Goal: Task Accomplishment & Management: Manage account settings

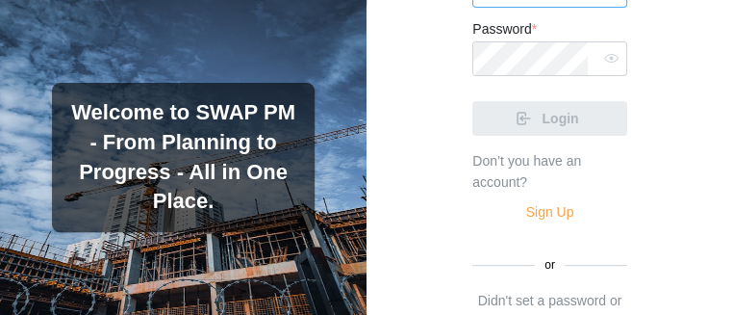
paste input "**********"
type input "**********"
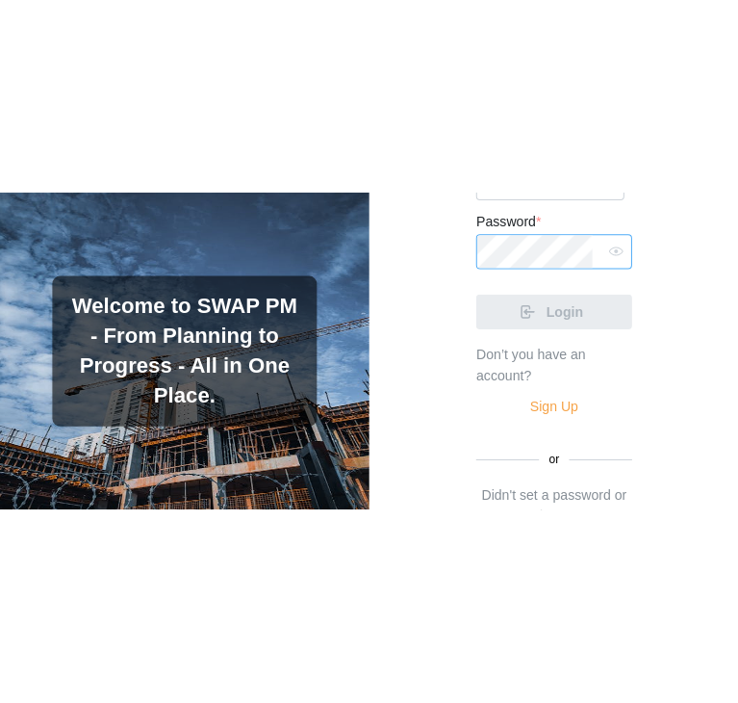
scroll to position [0, 0]
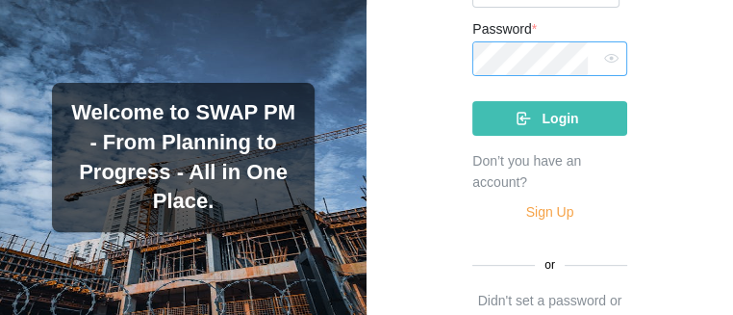
click at [473, 101] on button "Login" at bounding box center [550, 118] width 155 height 35
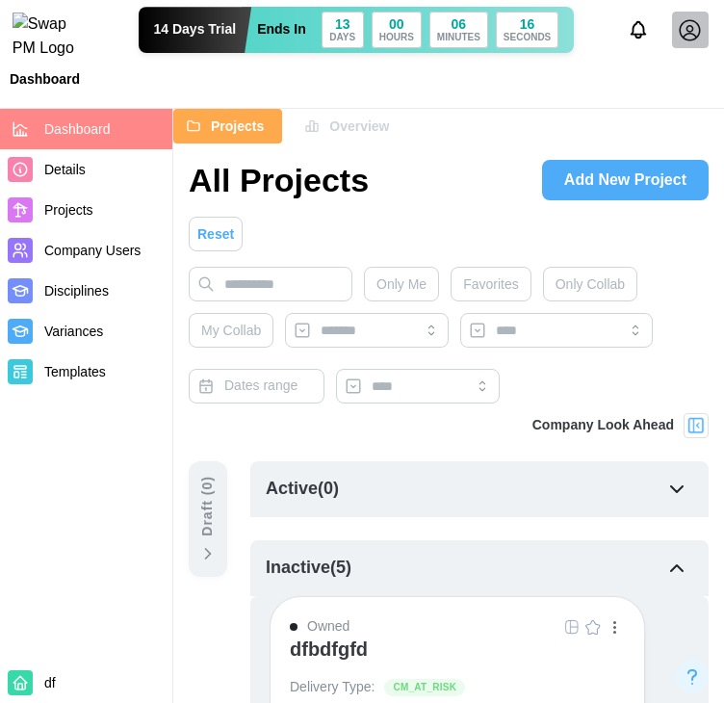
click at [65, 164] on span "Details" at bounding box center [64, 169] width 41 height 15
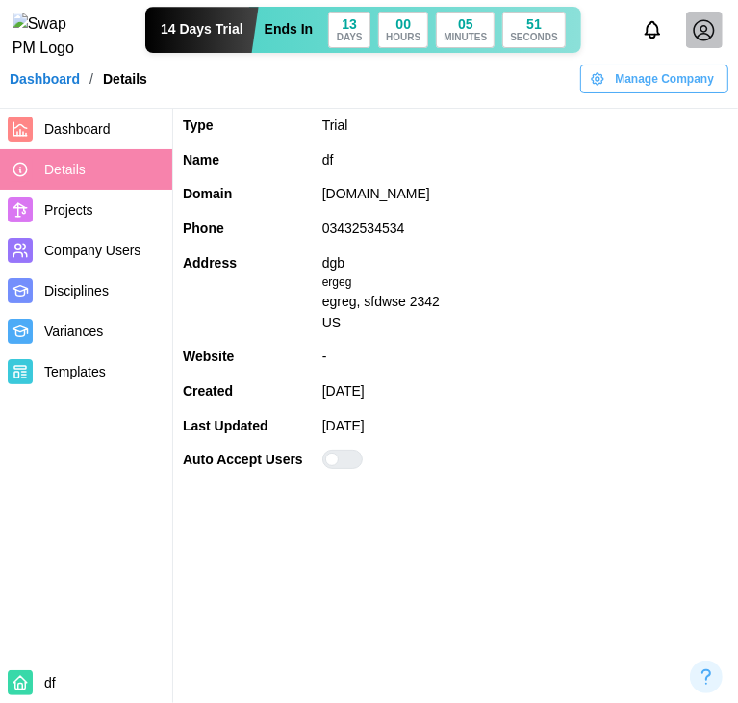
click at [74, 258] on span "Company Users" at bounding box center [92, 250] width 96 height 15
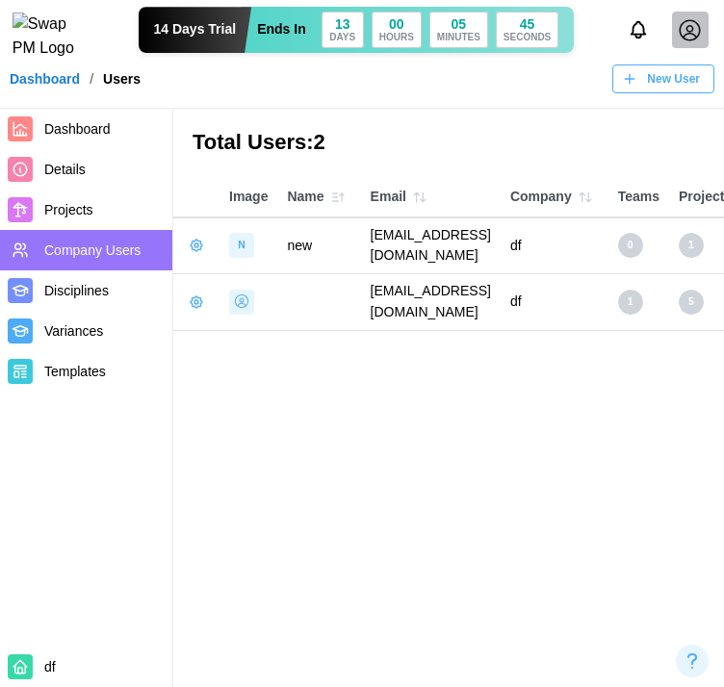
click at [194, 242] on icon "button" at bounding box center [196, 245] width 15 height 15
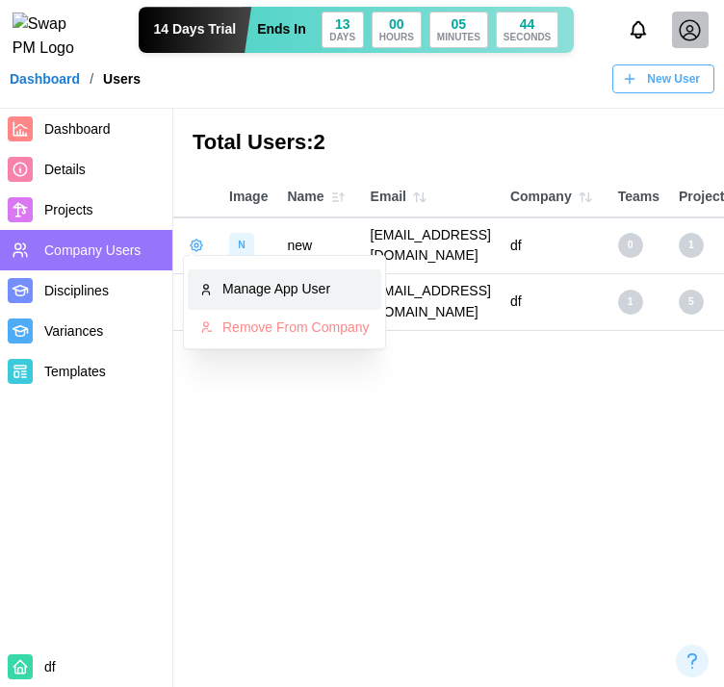
click at [204, 283] on icon at bounding box center [205, 289] width 13 height 13
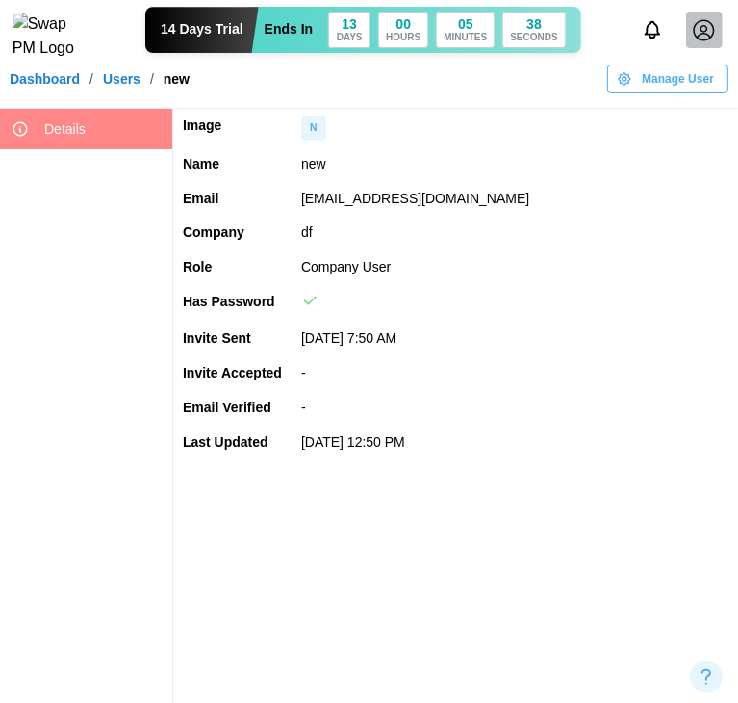
drag, startPoint x: 551, startPoint y: 195, endPoint x: 302, endPoint y: 202, distance: 248.4
click at [302, 202] on td "qatestercodingcops+chec6@gmail.com" at bounding box center [515, 199] width 447 height 35
copy td "qatestercodingcops+chec6@gmail.com"
drag, startPoint x: 410, startPoint y: 269, endPoint x: 277, endPoint y: 269, distance: 132.8
click at [277, 269] on tr "Role Company User" at bounding box center [455, 267] width 565 height 35
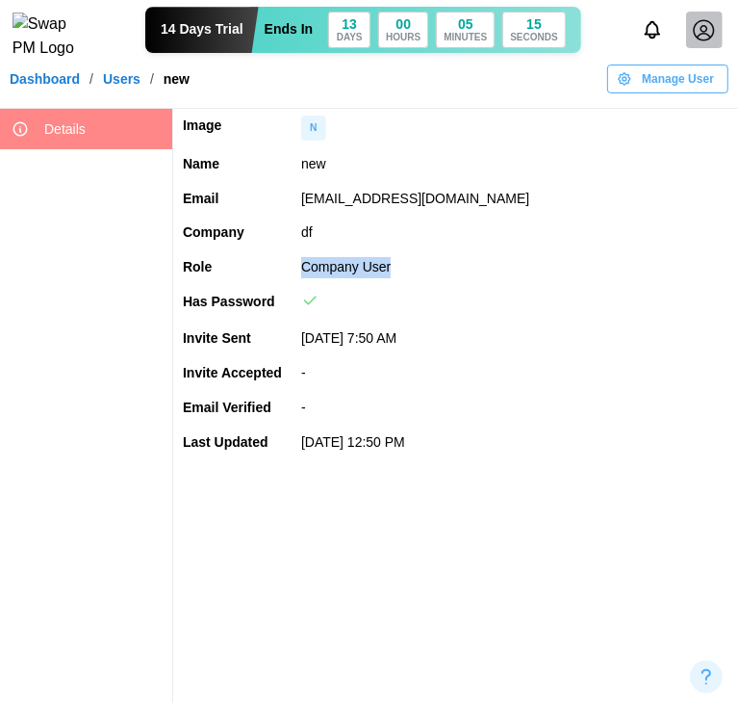
click at [50, 86] on link "Dashboard" at bounding box center [45, 78] width 70 height 13
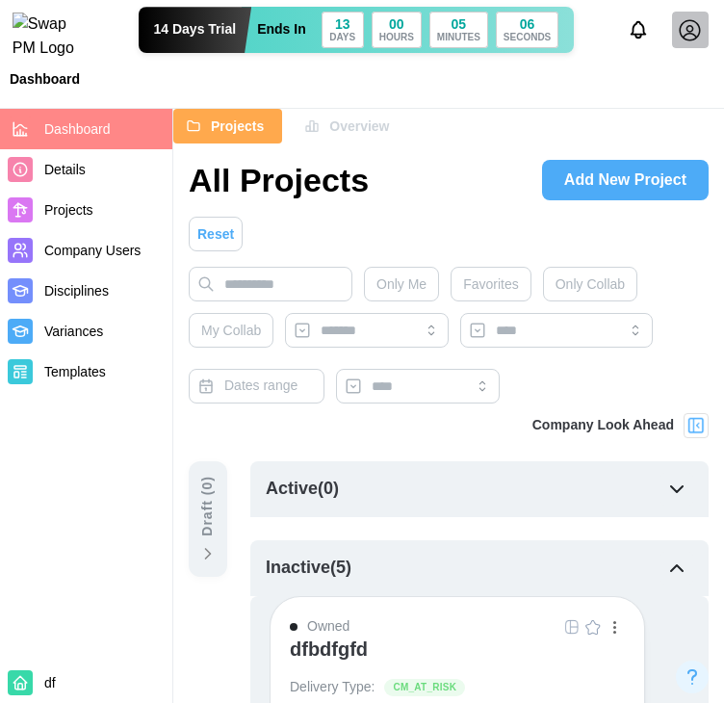
click at [357, 123] on span "Overview" at bounding box center [359, 126] width 60 height 33
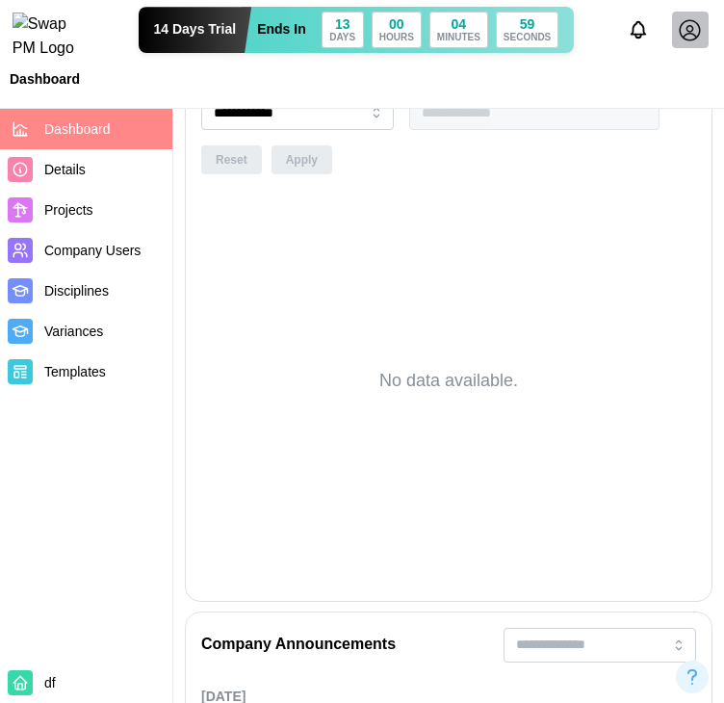
scroll to position [1444, 0]
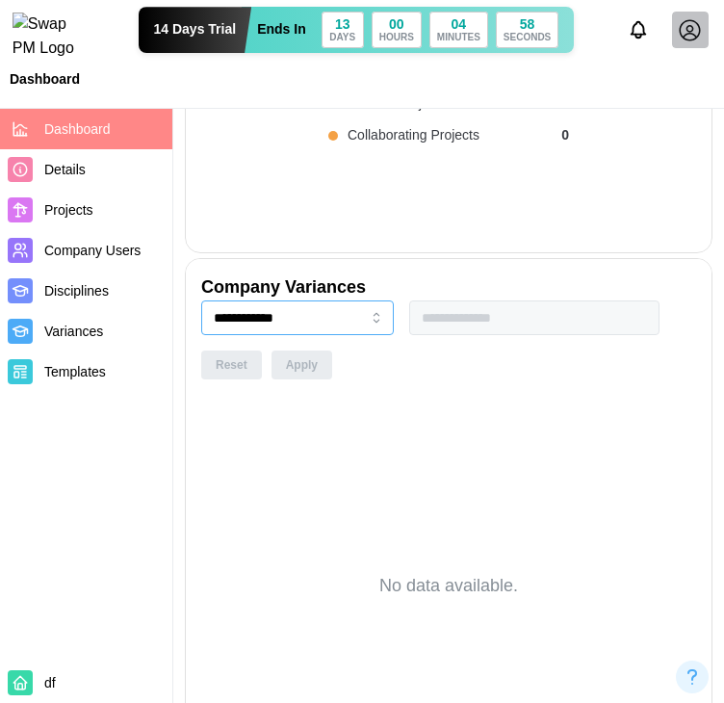
click at [304, 312] on input "**********" at bounding box center [297, 317] width 193 height 35
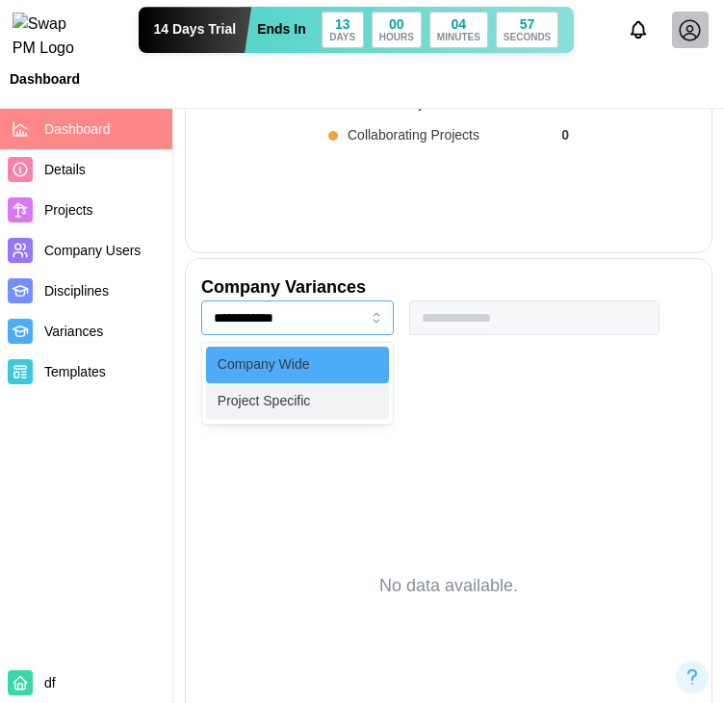
type input "**********"
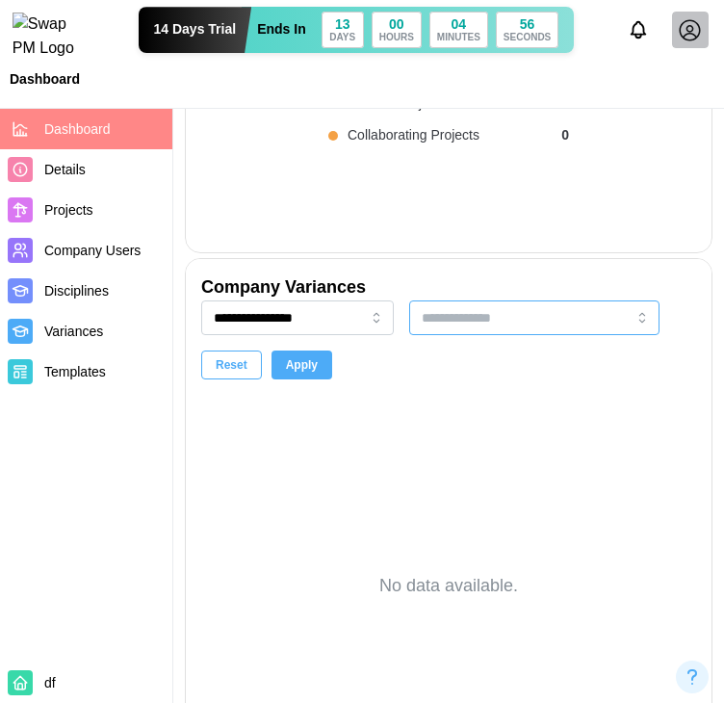
click at [580, 324] on div at bounding box center [503, 317] width 172 height 33
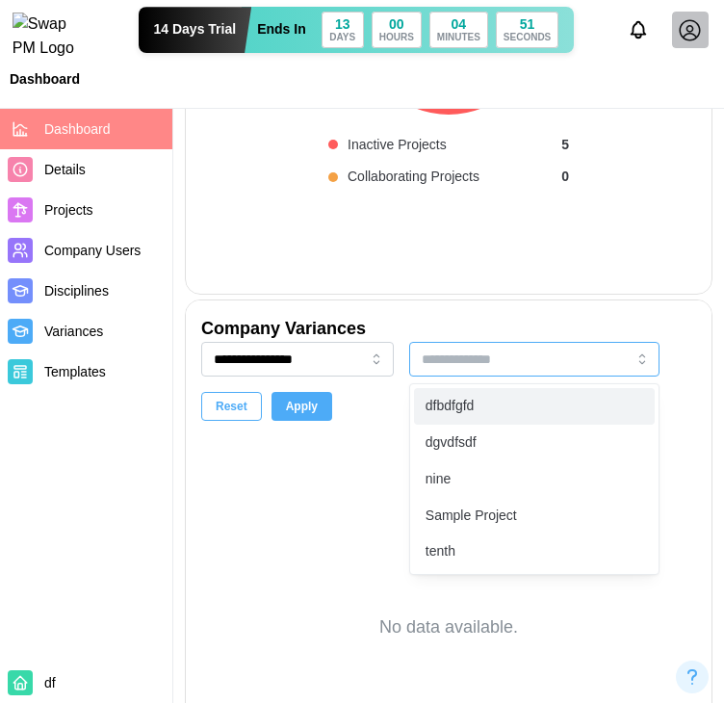
scroll to position [1540, 0]
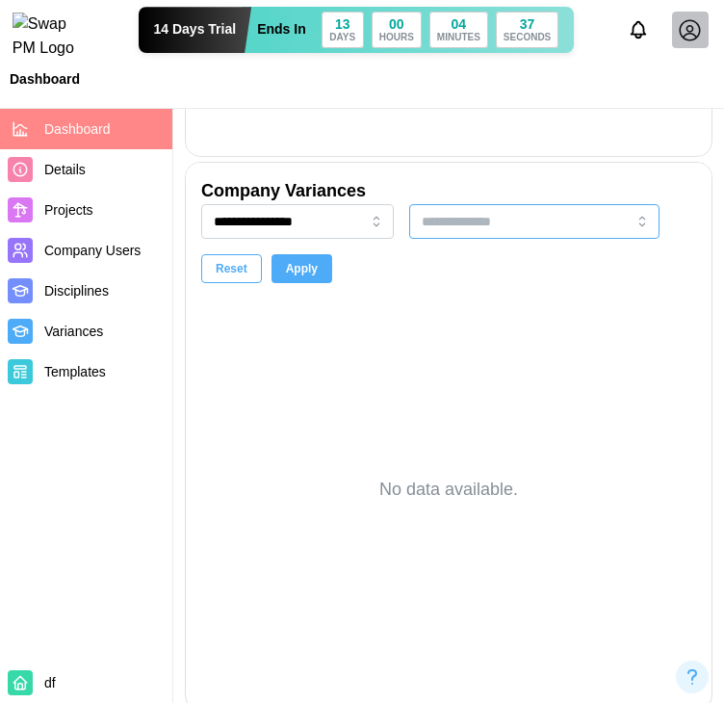
click at [567, 228] on div at bounding box center [503, 221] width 172 height 33
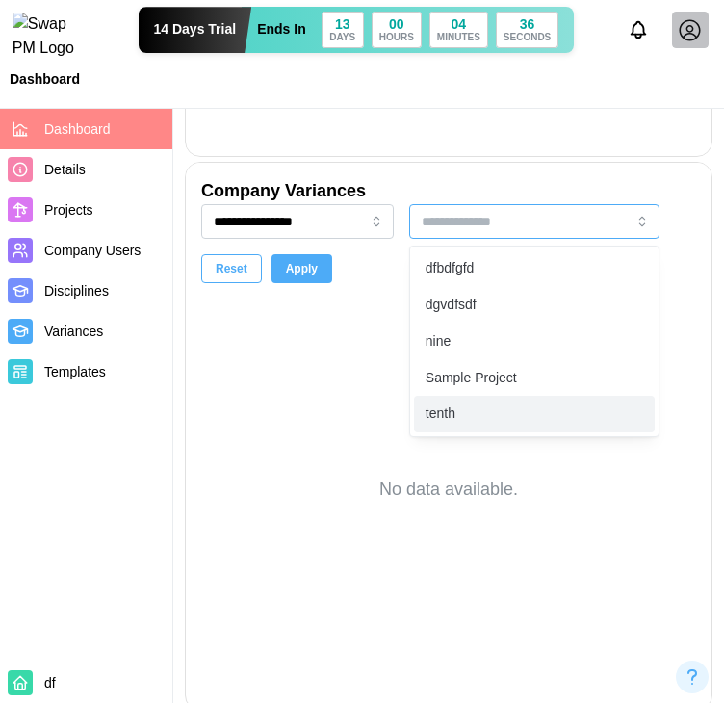
click at [572, 222] on input "search" at bounding box center [505, 221] width 167 height 15
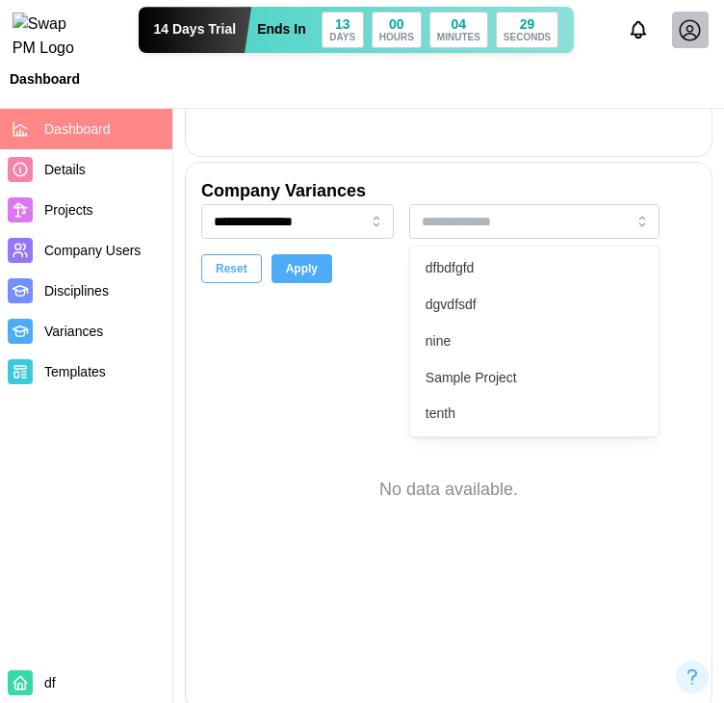
click at [687, 28] on icon at bounding box center [690, 30] width 24 height 24
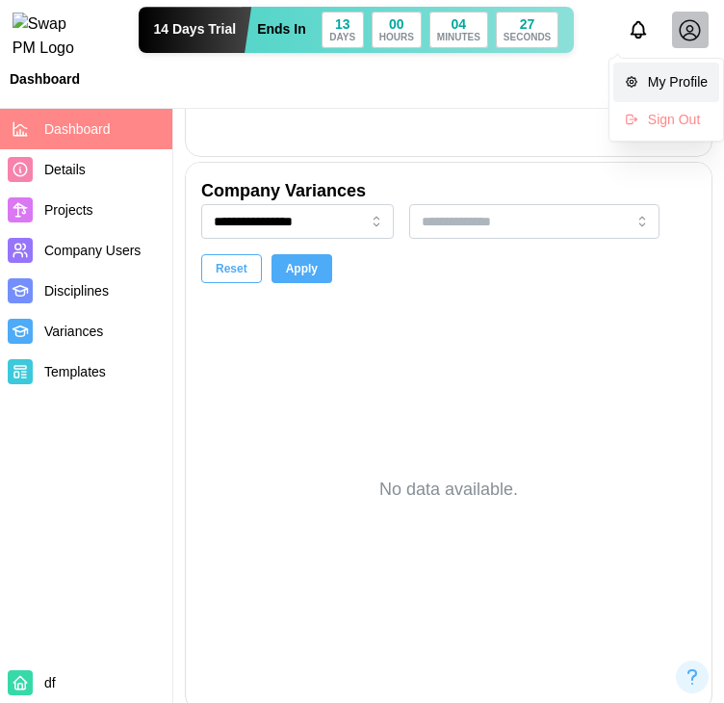
click at [671, 86] on div "My Profile" at bounding box center [678, 82] width 60 height 21
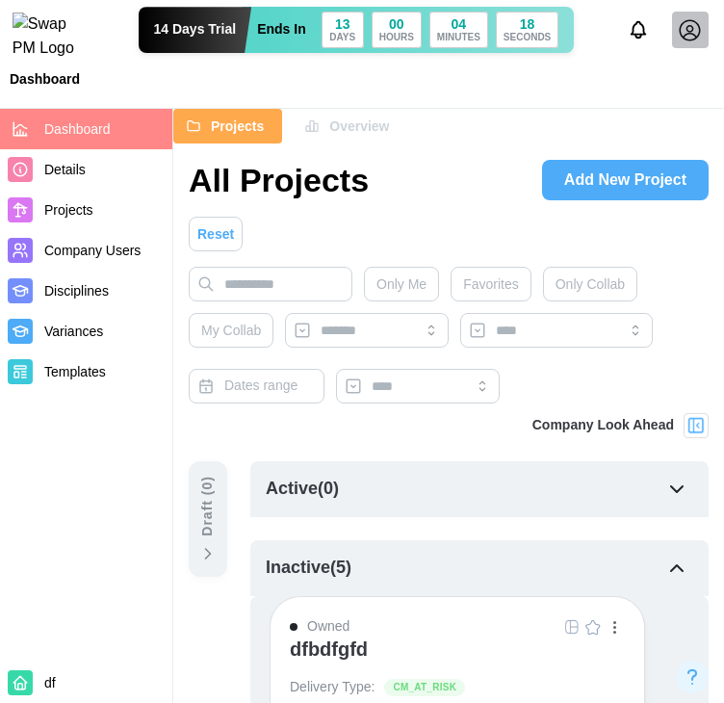
click at [95, 244] on span "Company Users" at bounding box center [92, 250] width 96 height 15
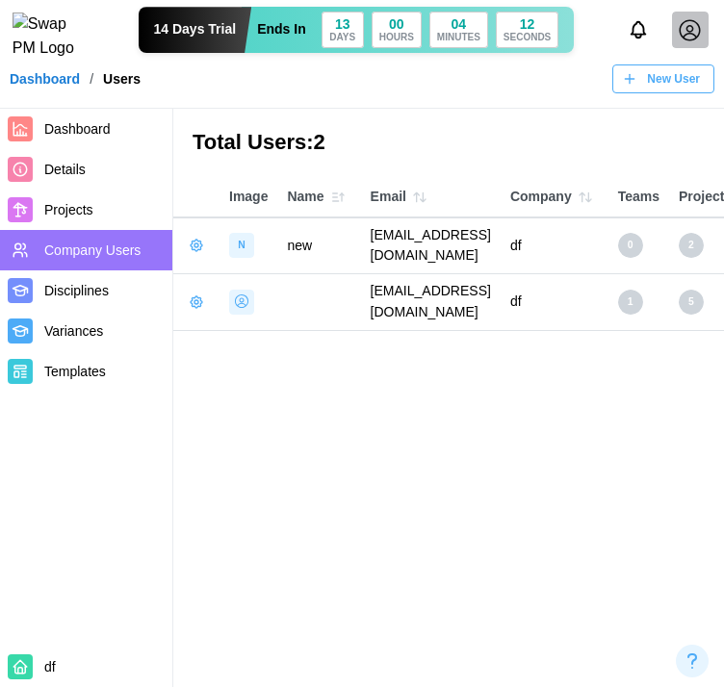
scroll to position [0, 77]
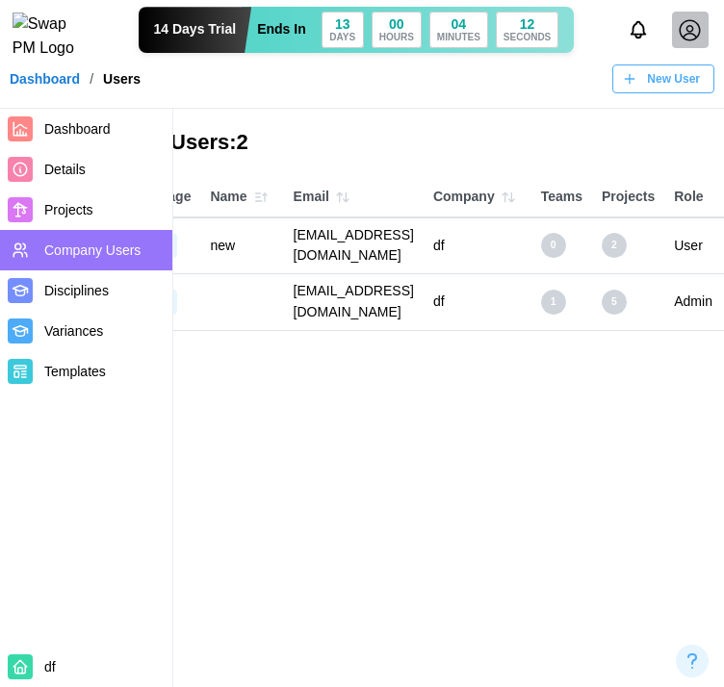
click at [474, 471] on main "Total Users: 2 Image Name Email Company Teams Projects Role Status Verified N n…" at bounding box center [285, 343] width 724 height 687
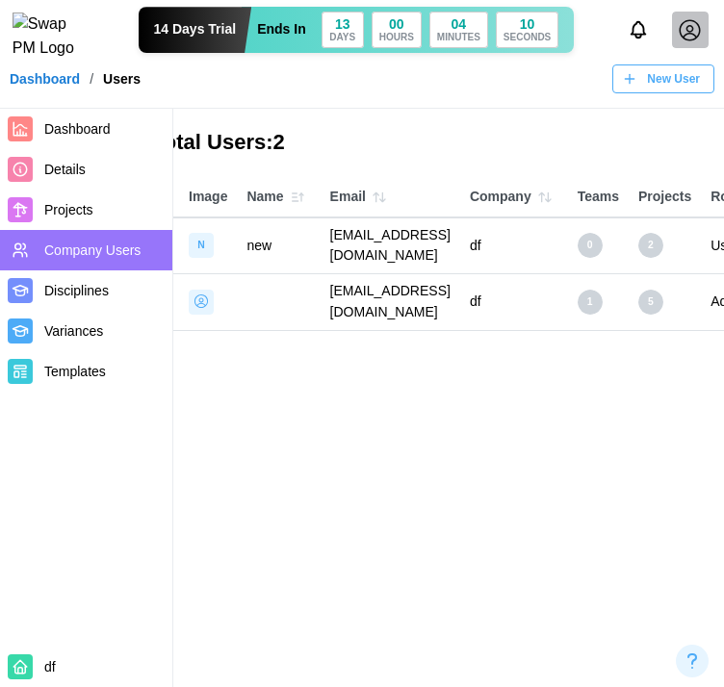
scroll to position [0, 0]
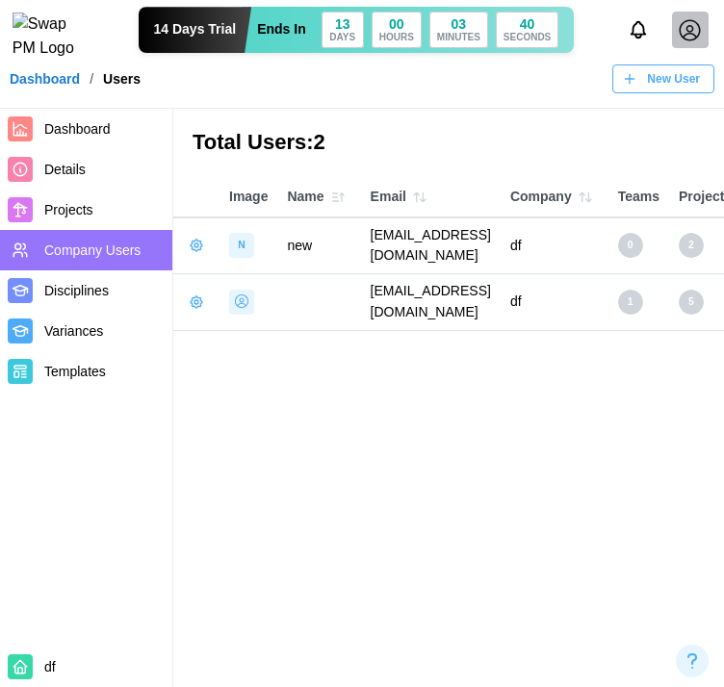
drag, startPoint x: 618, startPoint y: 236, endPoint x: 370, endPoint y: 251, distance: 248.8
click at [370, 251] on td "qatestercodingcops+chec6@gmail.com" at bounding box center [431, 246] width 140 height 56
copy td "qatestercodingcops+chec6@gmail.com"
click at [193, 239] on icon "button" at bounding box center [196, 245] width 15 height 15
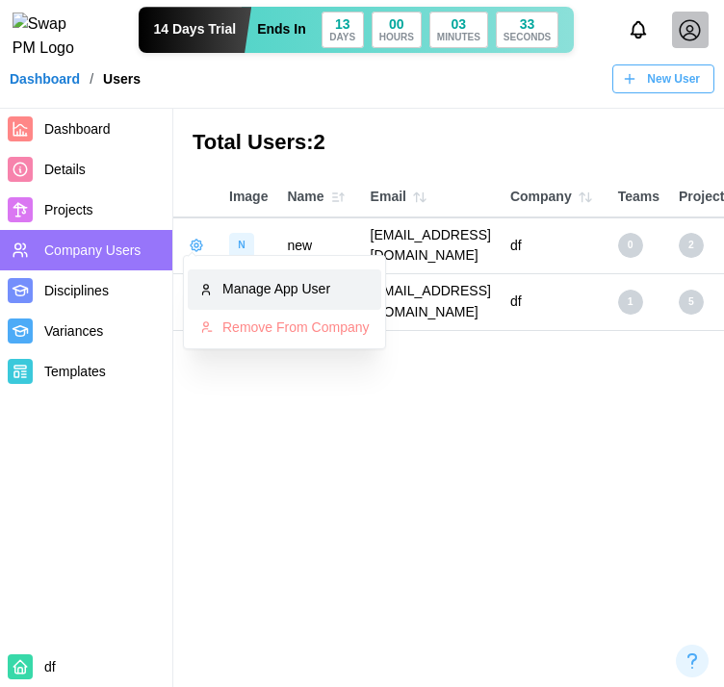
click at [223, 285] on div "Manage App User" at bounding box center [295, 289] width 147 height 21
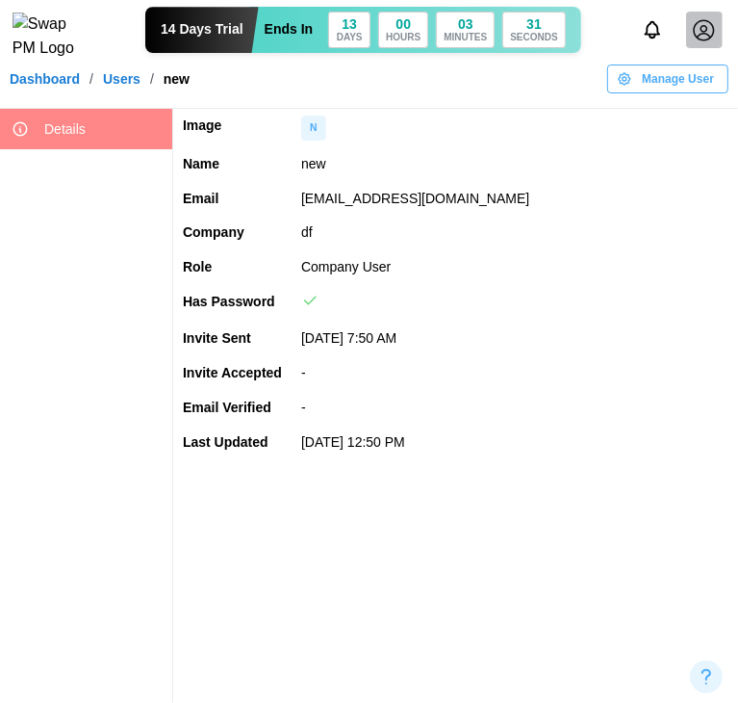
click at [655, 92] on span "Manage User" at bounding box center [678, 78] width 72 height 27
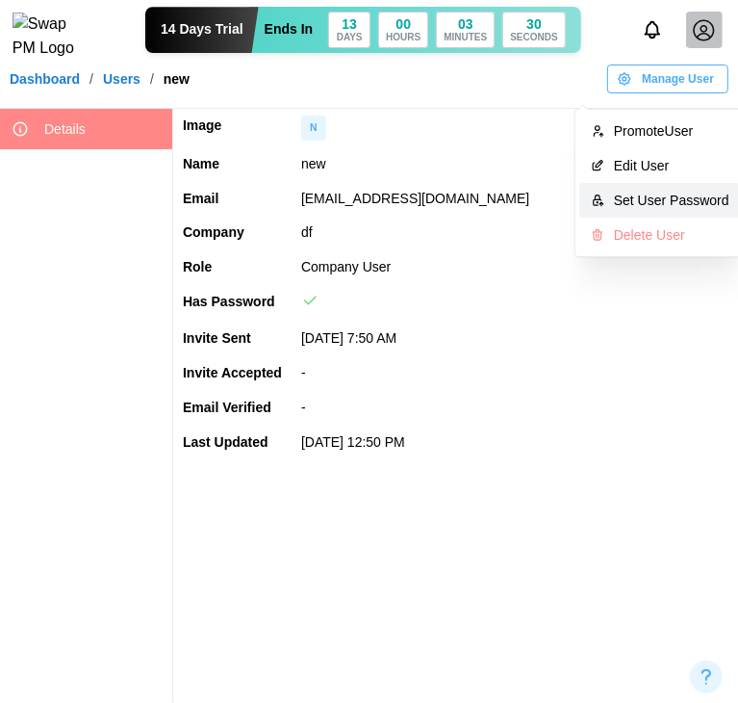
click at [647, 193] on div "Set User Password" at bounding box center [672, 200] width 116 height 15
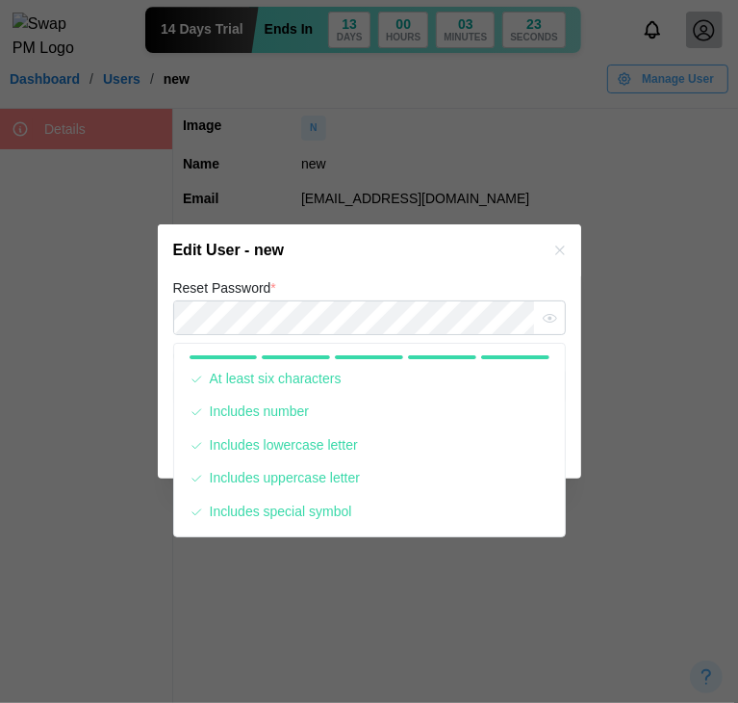
click at [381, 264] on div "Edit User - new" at bounding box center [370, 250] width 424 height 52
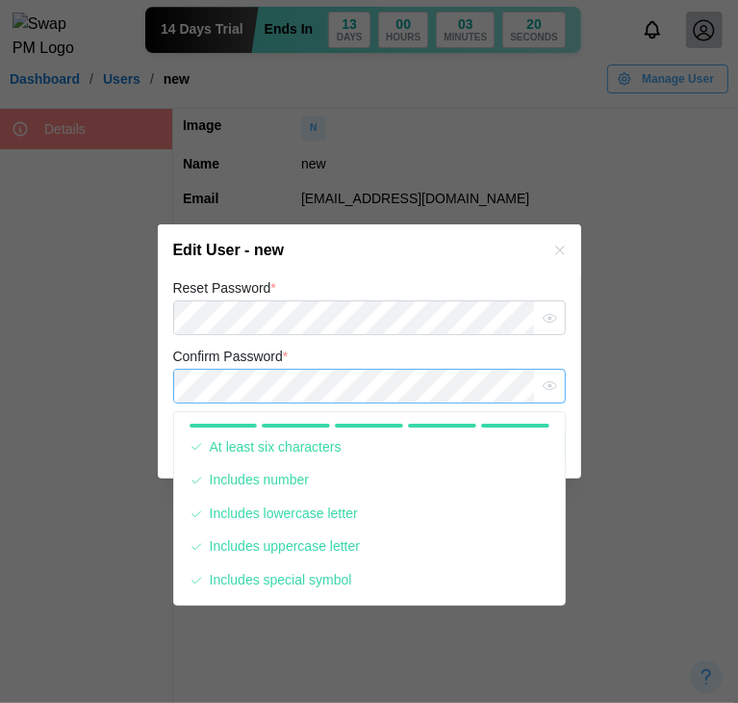
click at [476, 428] on button "Save" at bounding box center [521, 445] width 90 height 35
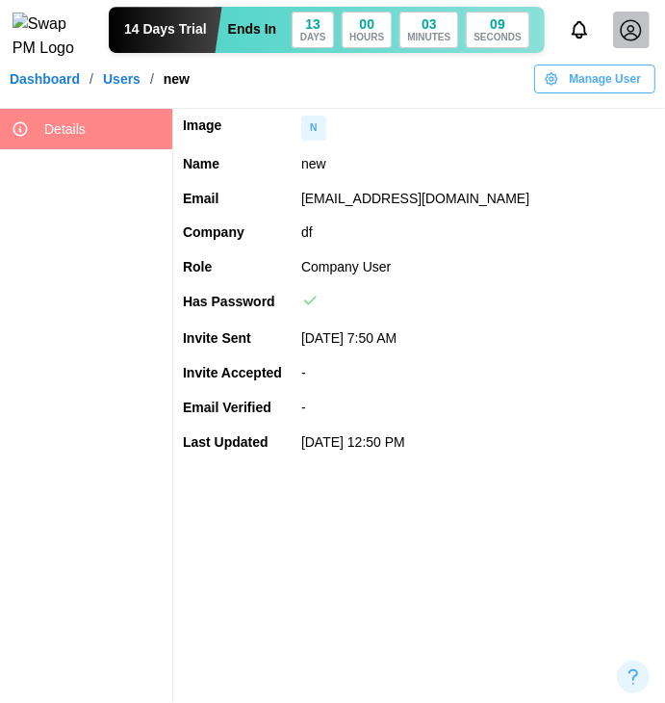
click at [69, 86] on link "Dashboard" at bounding box center [45, 78] width 70 height 13
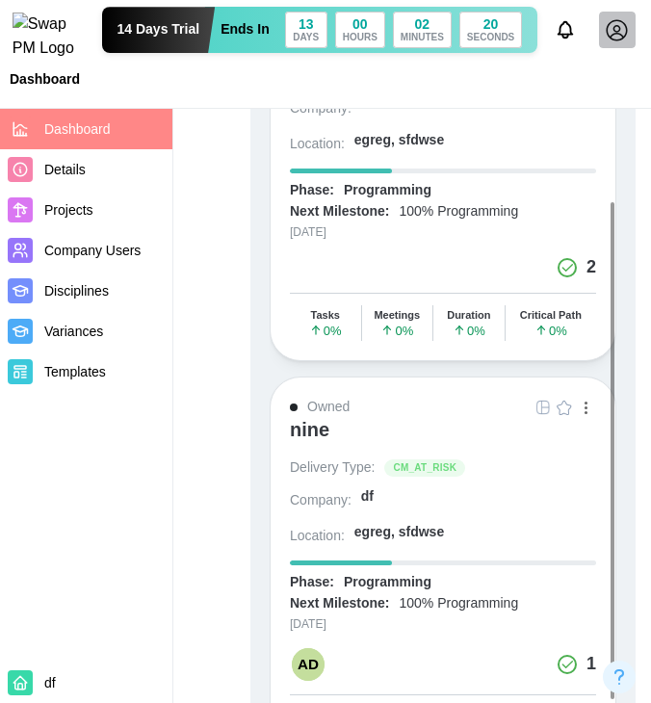
scroll to position [481, 0]
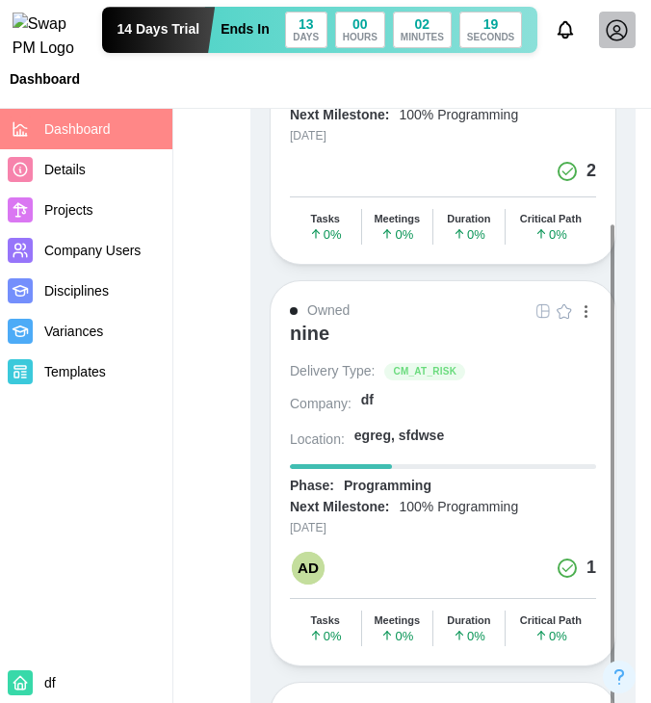
click at [317, 321] on div "nine" at bounding box center [309, 332] width 39 height 23
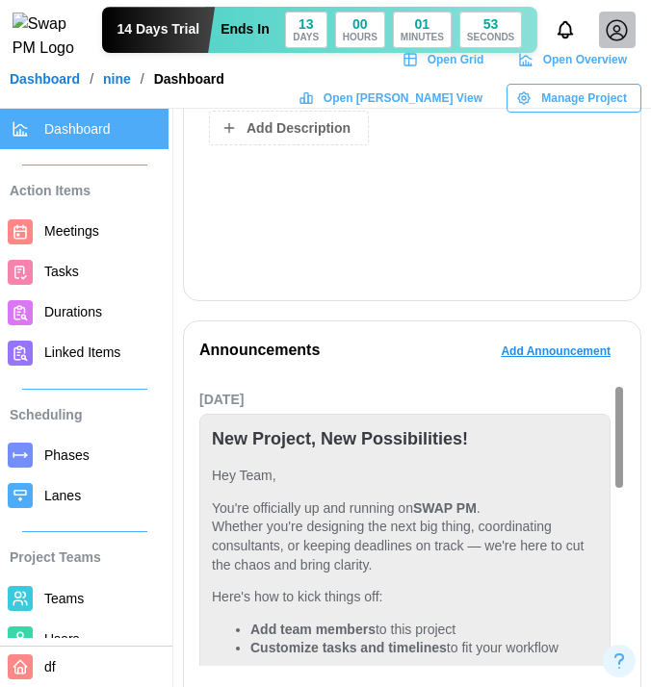
scroll to position [866, 0]
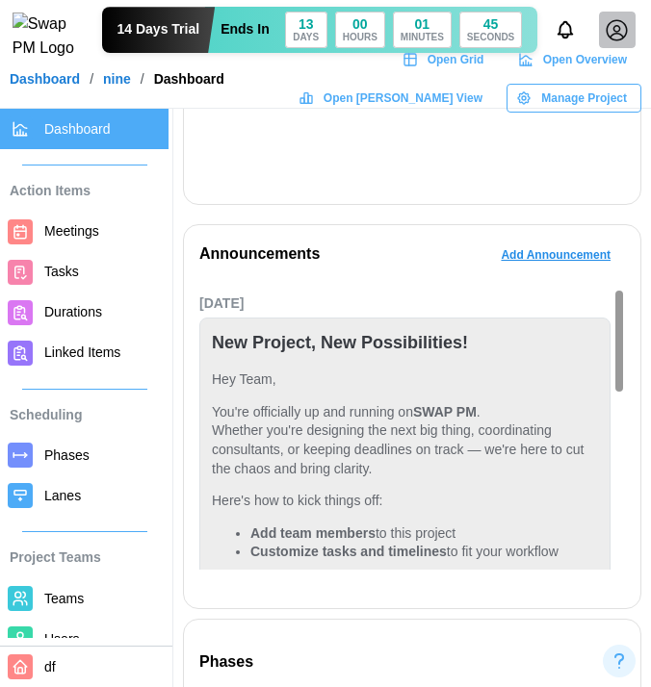
click at [85, 640] on span "Users" at bounding box center [102, 640] width 116 height 24
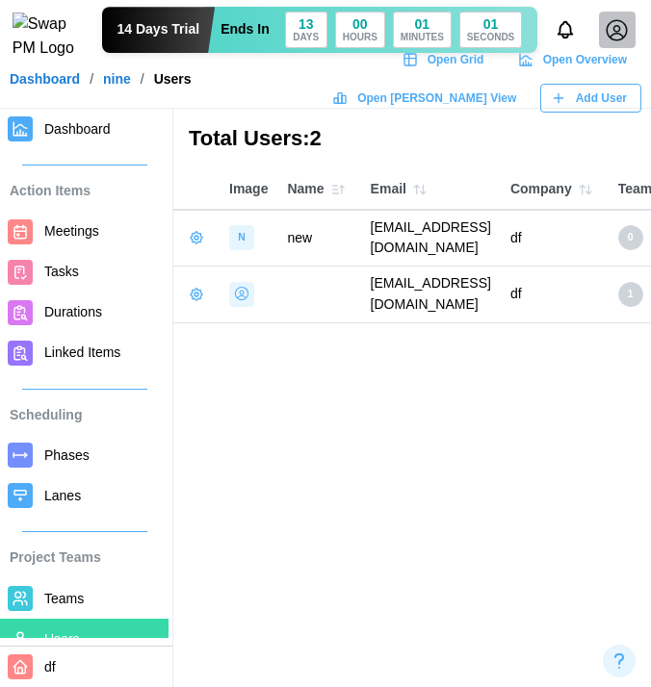
drag, startPoint x: 612, startPoint y: 244, endPoint x: 354, endPoint y: 240, distance: 258.0
click at [354, 240] on tr "N new qatestercodingcops+chec6@gmail.com df 0 2 Team Member Active No" at bounding box center [600, 238] width 854 height 56
copy tr "[EMAIL_ADDRESS][DOMAIN_NAME]"
click at [569, 467] on main "Total Users: 2 Image Name Email Company Teams Projects Role Status Verified N n…" at bounding box center [325, 343] width 651 height 687
click at [609, 398] on main "Total Users: 2 Image Name Email Company Teams Projects Role Status Verified N n…" at bounding box center [325, 343] width 651 height 687
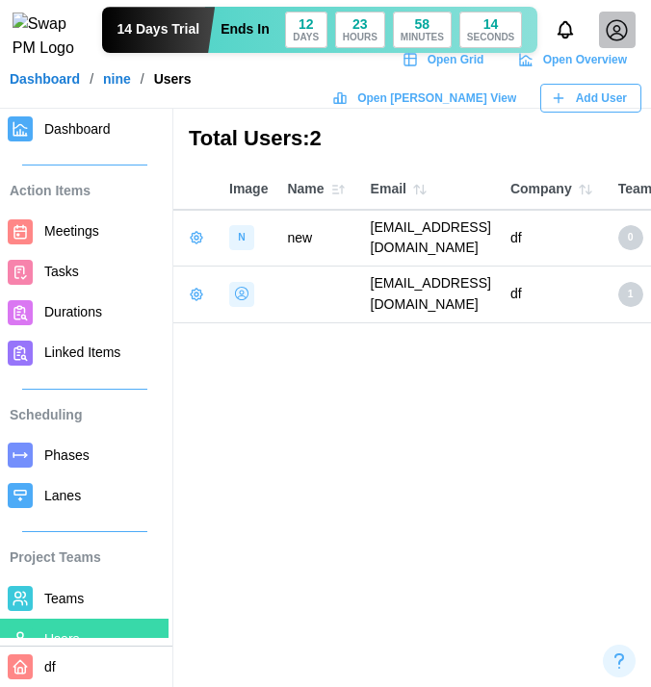
click at [71, 86] on link "Dashboard" at bounding box center [45, 78] width 70 height 13
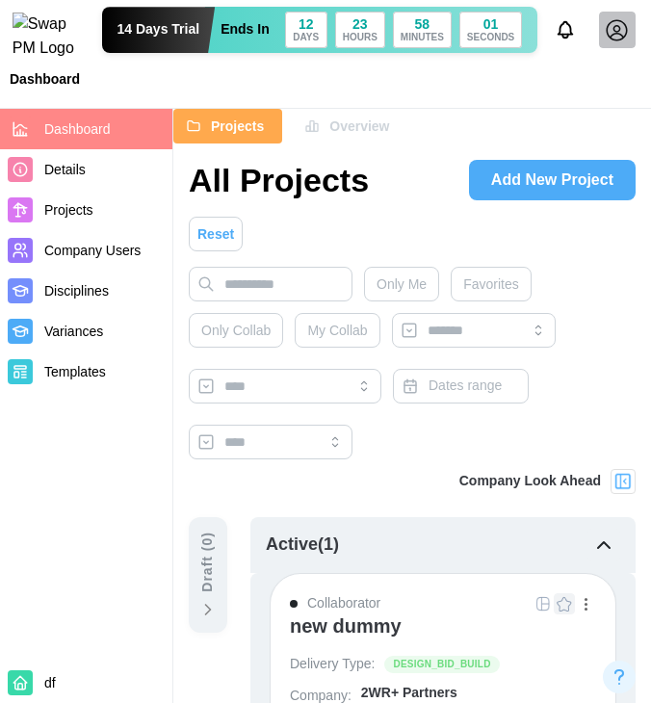
click at [364, 624] on div "new dummy" at bounding box center [346, 625] width 112 height 23
click at [319, 128] on div "Overview" at bounding box center [346, 126] width 85 height 33
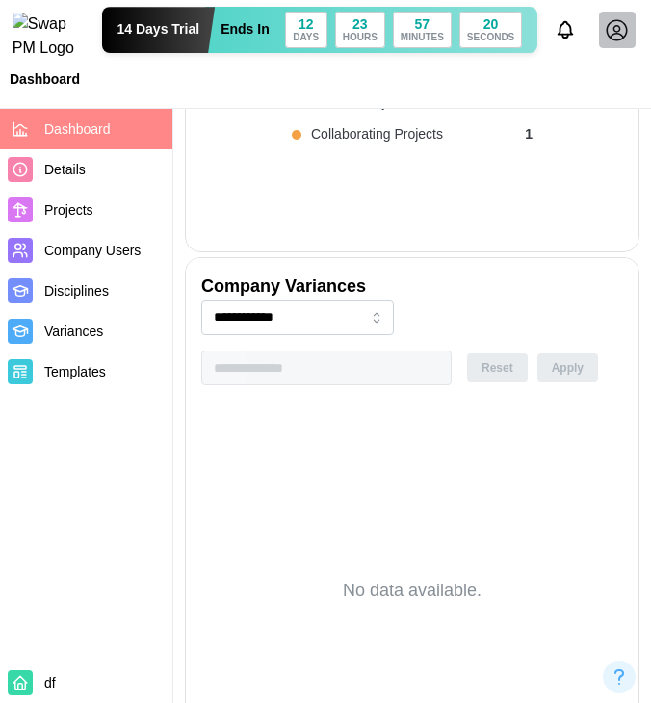
scroll to position [0, 2221]
click at [324, 328] on input "**********" at bounding box center [297, 317] width 193 height 35
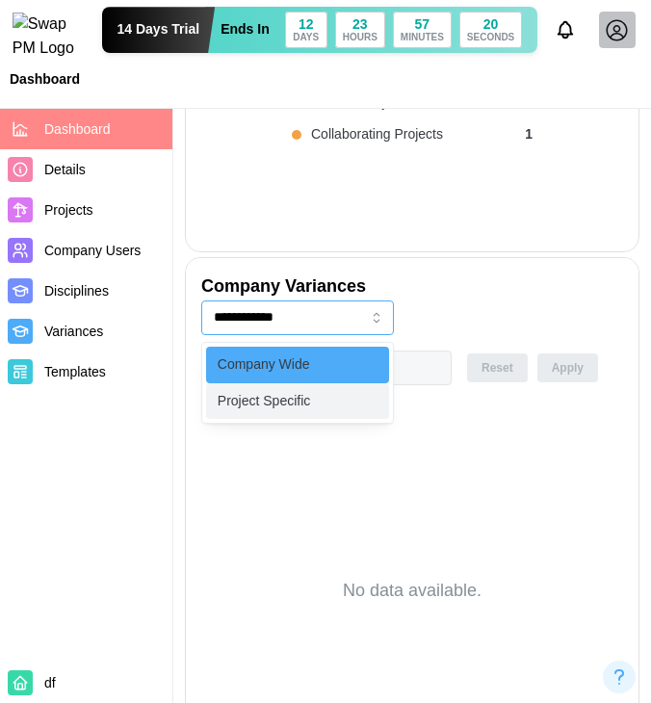
type input "**********"
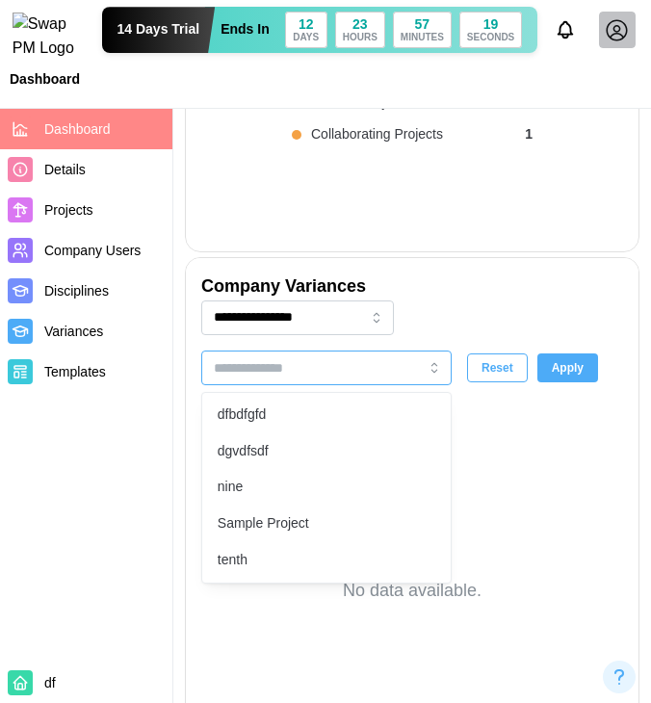
click at [344, 381] on div at bounding box center [295, 367] width 172 height 33
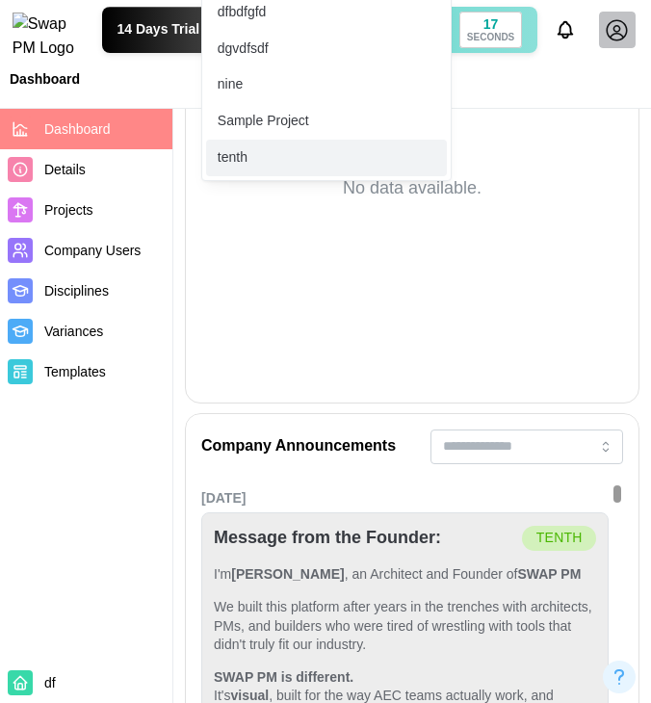
scroll to position [1925, 0]
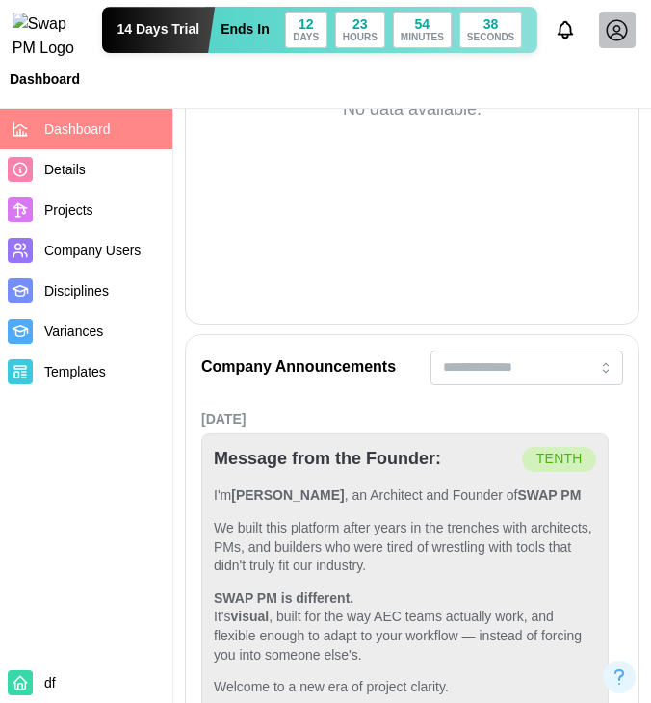
click at [105, 255] on span "Company Users" at bounding box center [92, 250] width 96 height 15
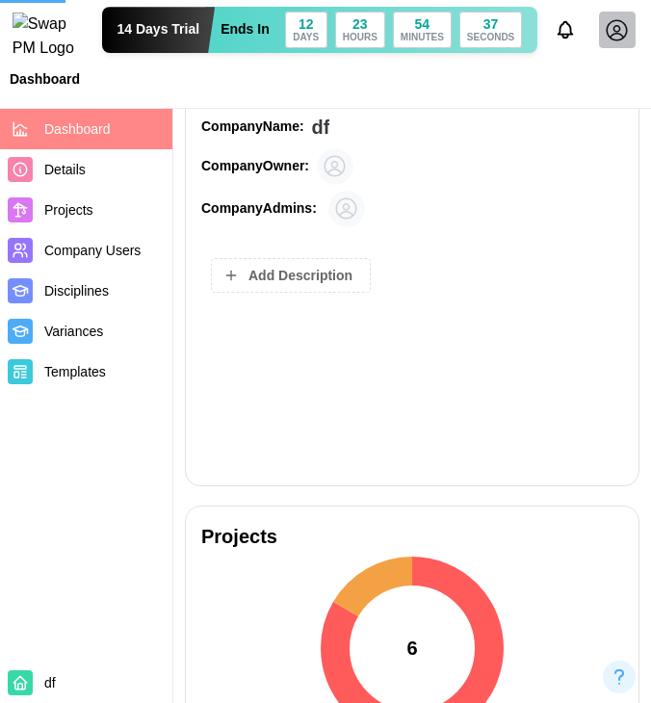
scroll to position [770, 0]
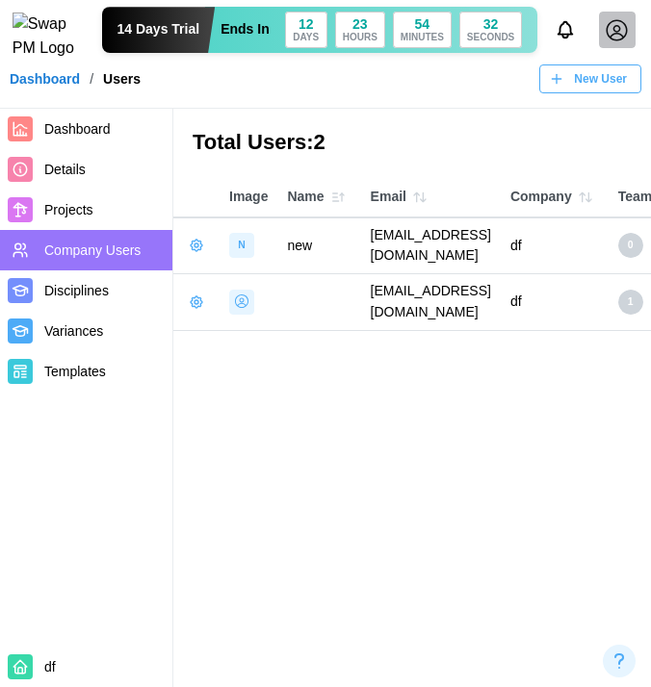
drag, startPoint x: 611, startPoint y: 236, endPoint x: 374, endPoint y: 238, distance: 236.8
click at [374, 238] on td "qatestercodingcops+chec6@gmail.com" at bounding box center [431, 246] width 140 height 56
copy td "qatestercodingcops+chec6@gmail.com"
drag, startPoint x: 347, startPoint y: 324, endPoint x: 366, endPoint y: 324, distance: 19.3
click at [347, 324] on main "Total Users: 2 Image Name Email Company Teams Projects Role Status Verified N n…" at bounding box center [325, 343] width 651 height 687
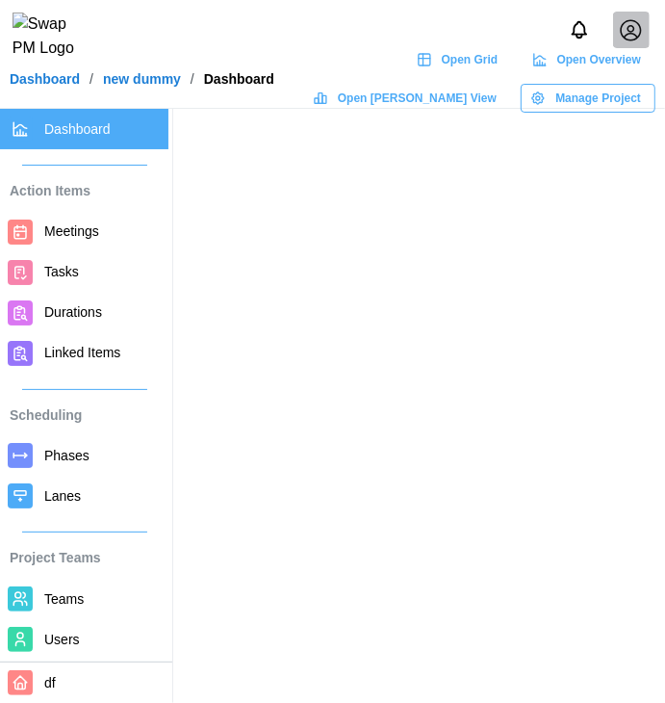
click at [627, 32] on icon at bounding box center [631, 30] width 24 height 24
click at [632, 42] on icon at bounding box center [631, 30] width 24 height 24
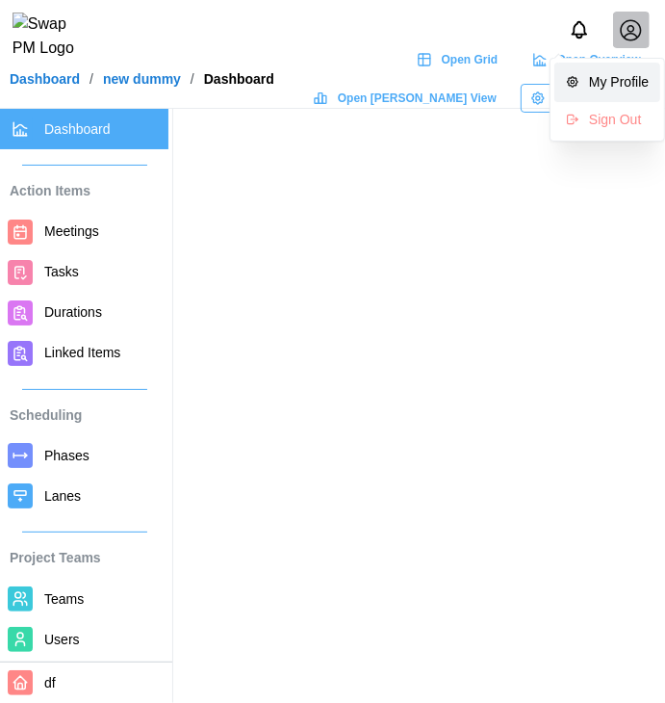
click at [624, 66] on link "My Profile" at bounding box center [607, 83] width 106 height 40
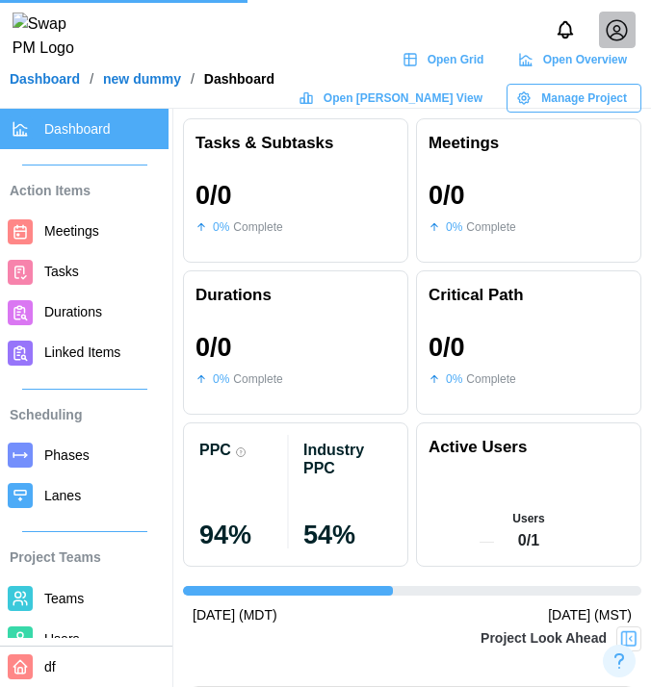
scroll to position [0, 842]
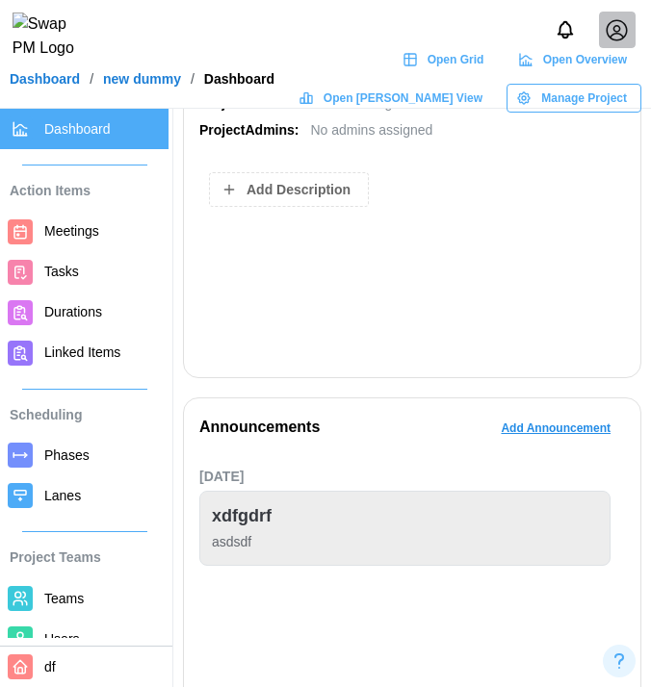
scroll to position [866, 0]
